Goal: Understand process/instructions: Learn about a topic

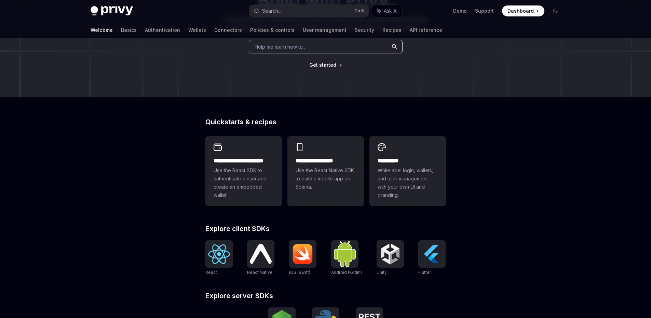
scroll to position [103, 0]
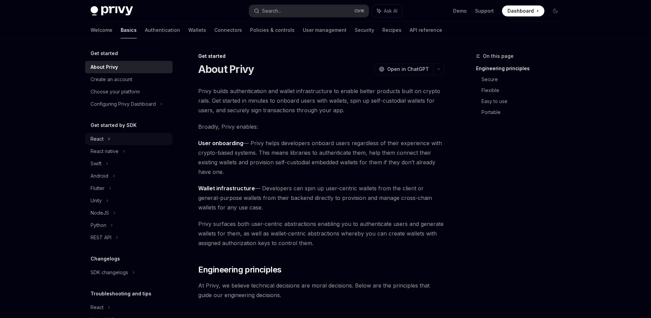
click at [93, 137] on div "React" at bounding box center [97, 139] width 13 height 8
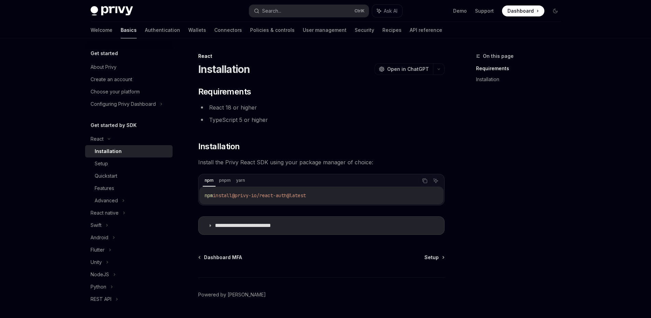
click at [104, 150] on div "Installation" at bounding box center [108, 151] width 27 height 8
type textarea "*"
click at [426, 182] on icon "Copy the contents from the code block" at bounding box center [424, 180] width 5 height 5
